Goal: Task Accomplishment & Management: Use online tool/utility

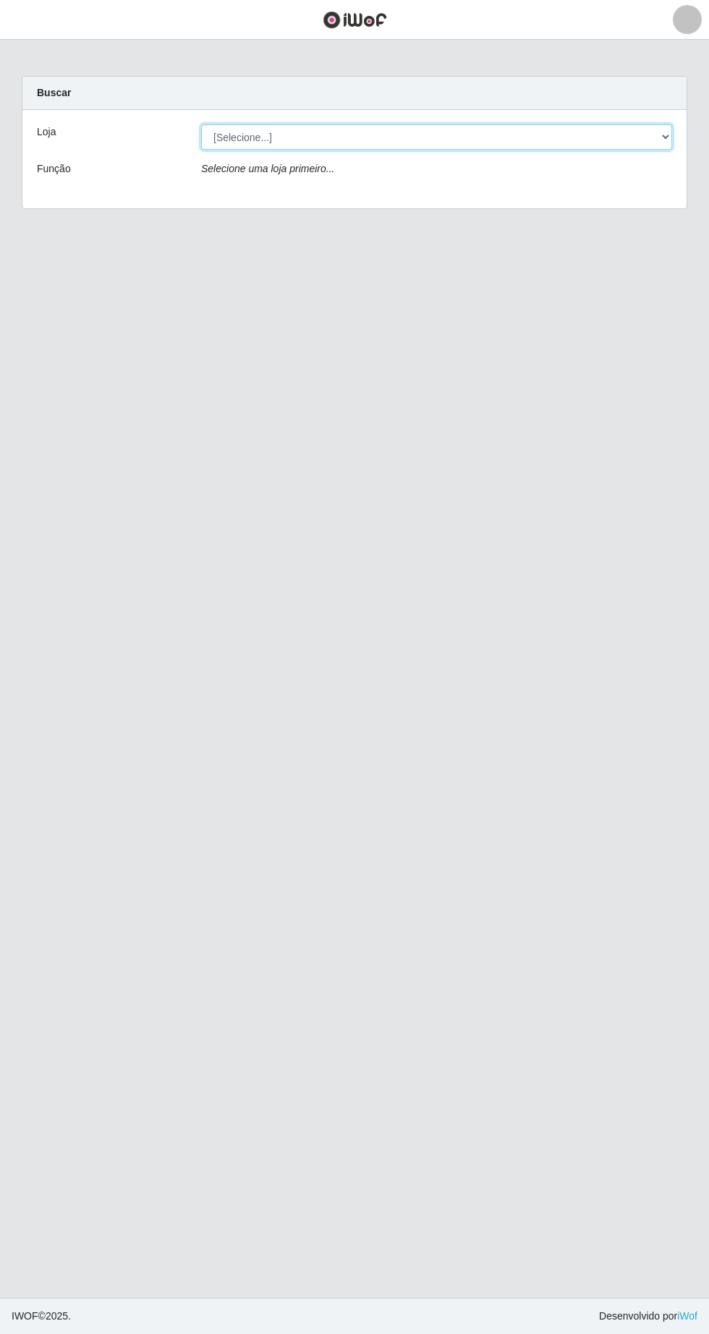
click at [499, 136] on select "[Selecione...] Extrabom - Loja 05 [GEOGRAPHIC_DATA]" at bounding box center [436, 136] width 471 height 25
select select "494"
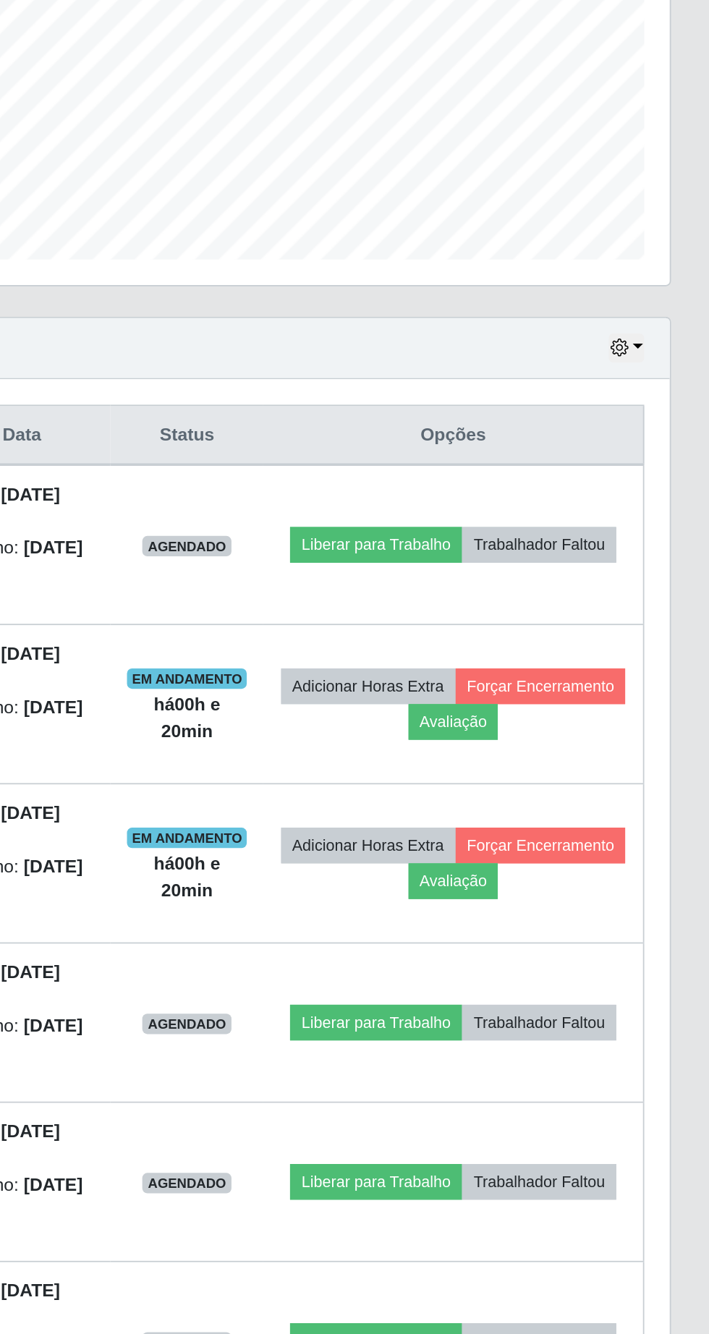
scroll to position [4, 0]
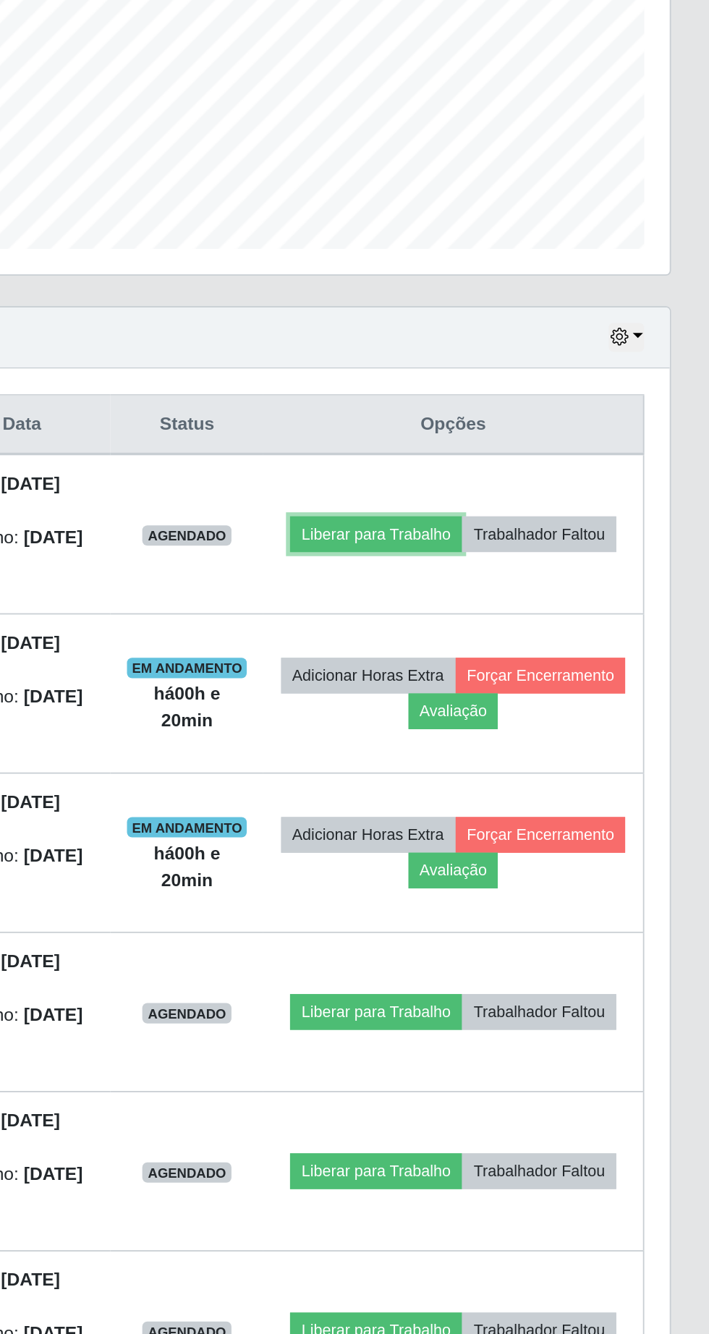
click at [569, 669] on button "Liberar para Trabalho" at bounding box center [520, 679] width 98 height 20
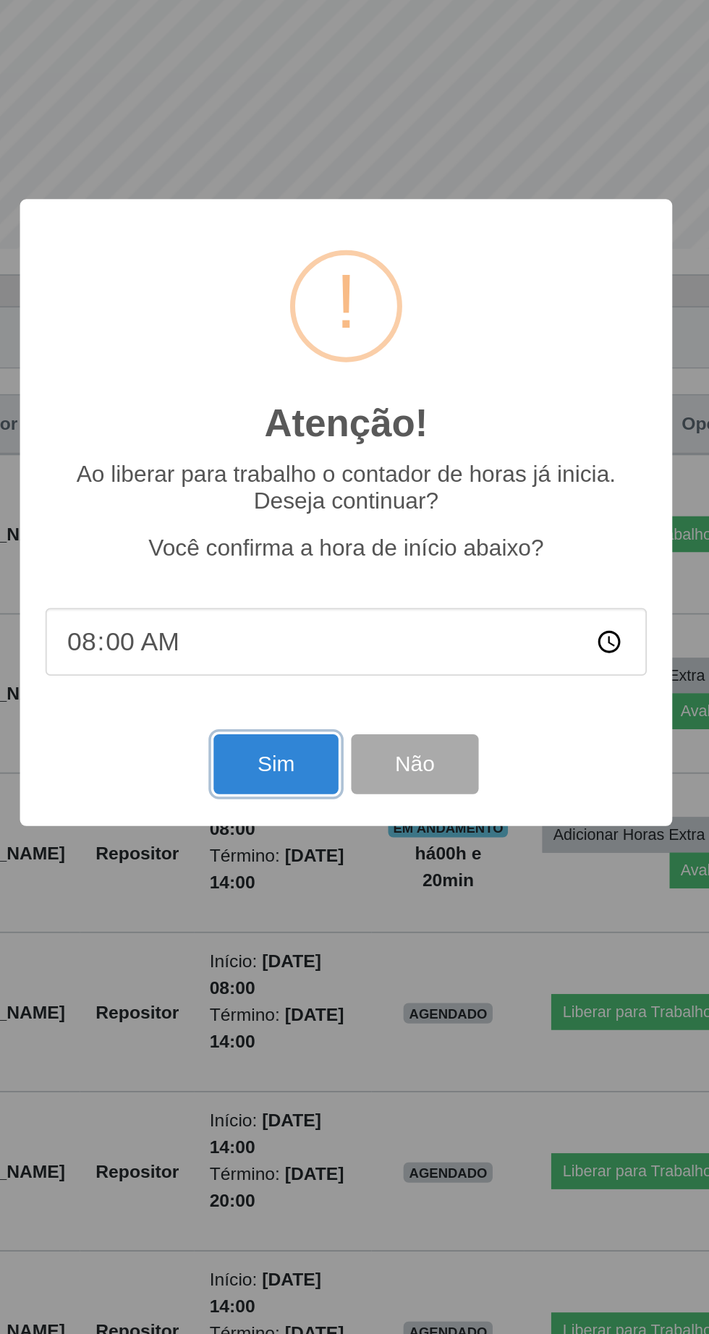
click at [303, 816] on button "Sim" at bounding box center [314, 810] width 70 height 34
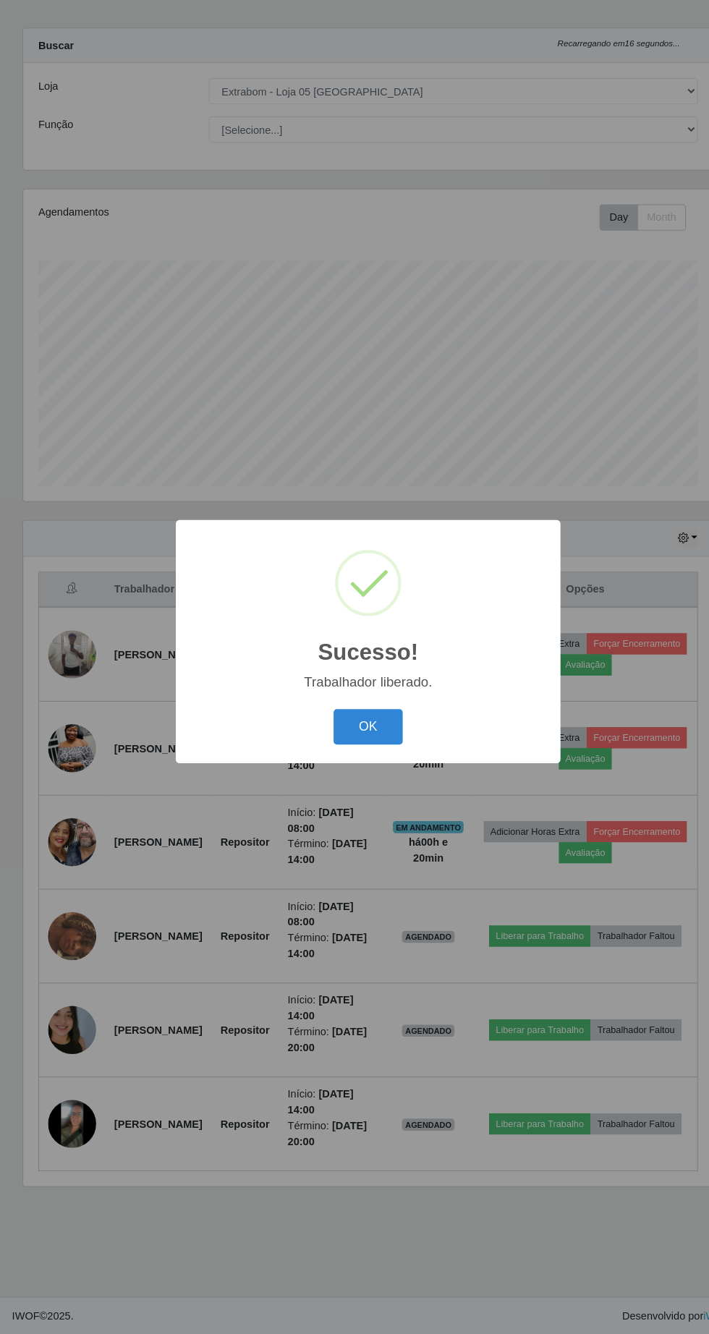
click at [381, 760] on button "OK" at bounding box center [354, 749] width 67 height 34
